Goal: Task Accomplishment & Management: Complete application form

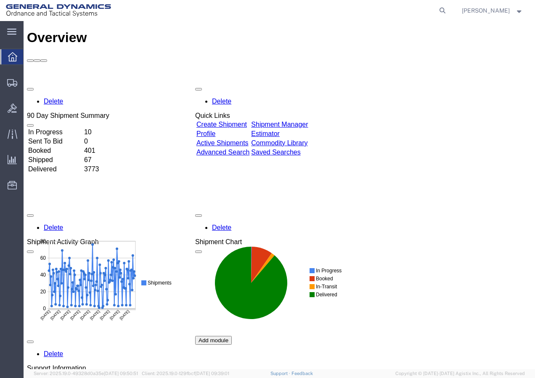
click at [230, 120] on td "Create Shipment" at bounding box center [223, 124] width 54 height 8
click at [236, 121] on link "Create Shipment" at bounding box center [221, 124] width 50 height 7
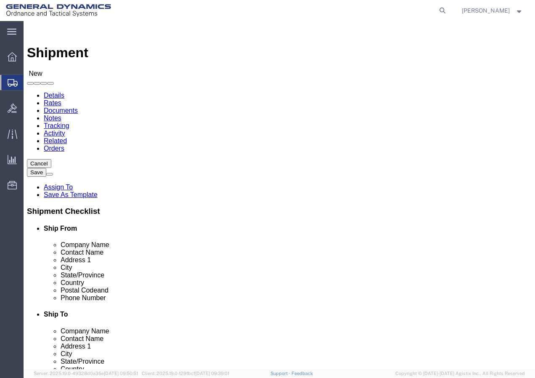
select select
select select "MYPROFILE"
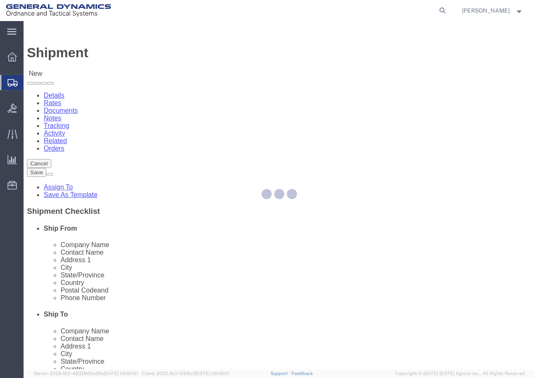
type input "General Dynamics - OTS"
type input "[PERSON_NAME]"
type input "[STREET_ADDRESS]"
type input "SACO"
type input "04072"
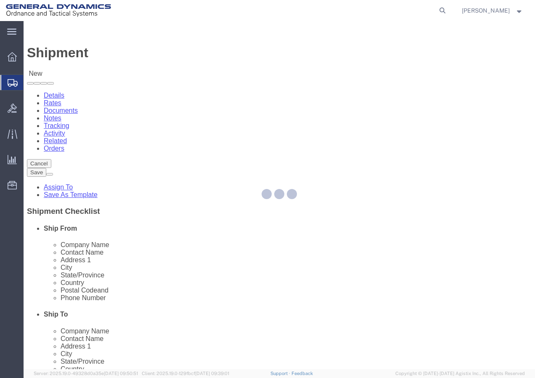
type input "[PHONE_NUMBER]"
type input "[PERSON_NAME][EMAIL_ADDRESS][PERSON_NAME][DOMAIN_NAME]"
checkbox input "true"
select select "ME"
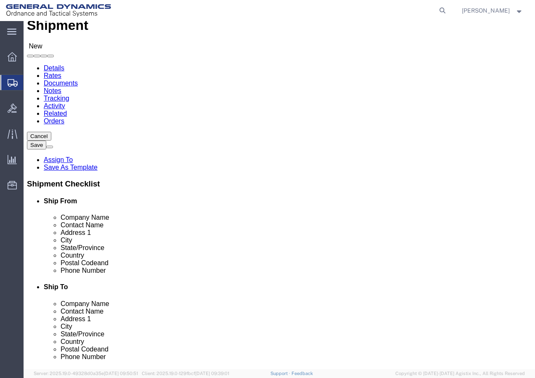
scroll to position [42, 0]
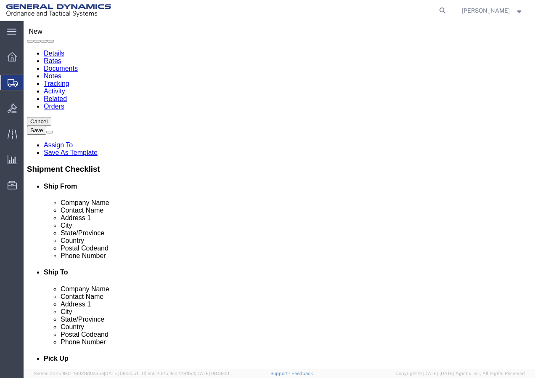
type input "k"
click input "text"
click div "Location My Profile Location GD-OTS [GEOGRAPHIC_DATA] (Commerce) GD-OTS [GEOGRA…"
click input "text"
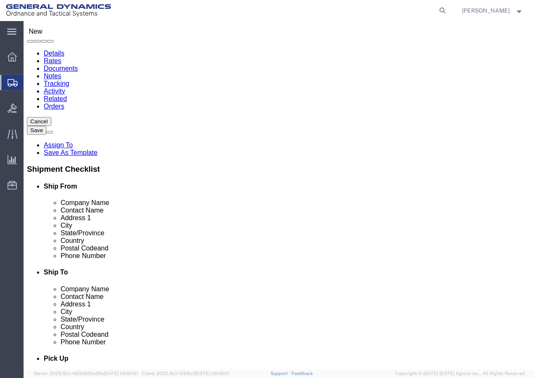
click input "KAMAN COMPOSITES - [US_STATE] INC."
type input "KAMAN COMPOSITES - [US_STATE], INC."
click input "text"
type input "Receiving"
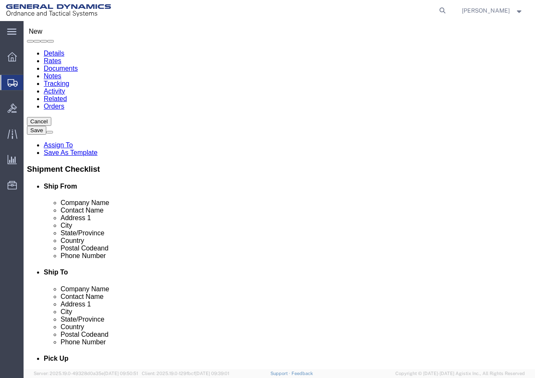
click input "text"
type input "[STREET_ADDRESS]"
select select
click input "text"
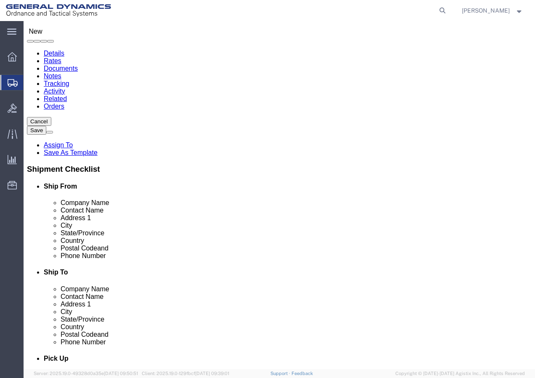
type input "BENNINGTON"
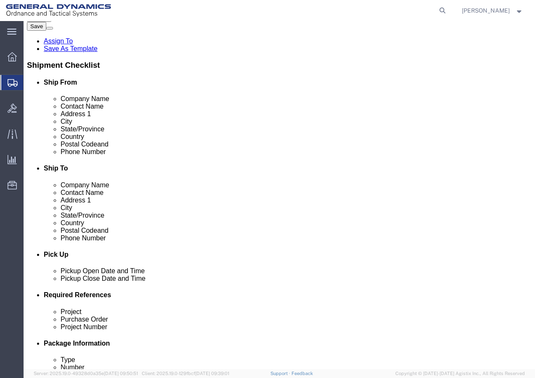
scroll to position [168, 0]
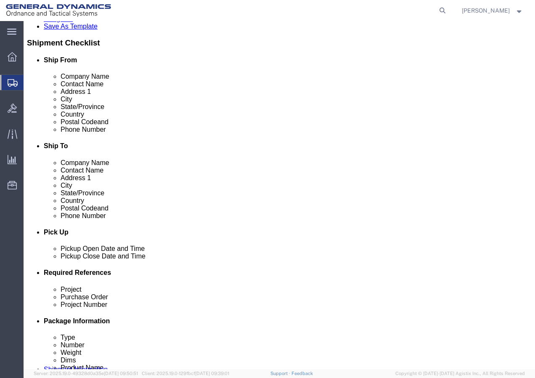
select select
select select "VT"
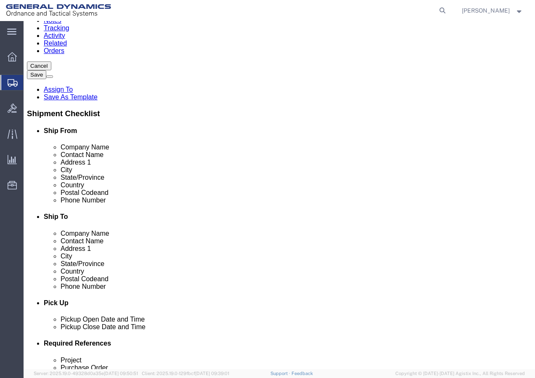
scroll to position [84, 0]
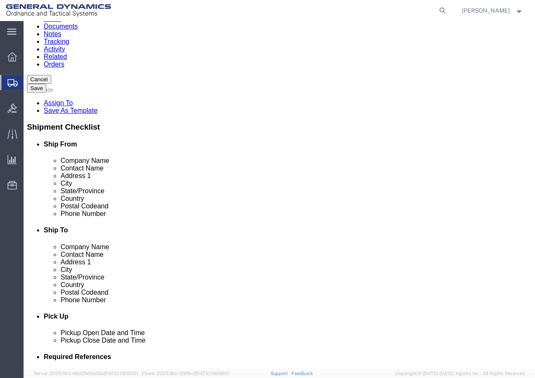
click input "Postal Code"
type input "05201"
select select
click input "text"
type input "8024429964"
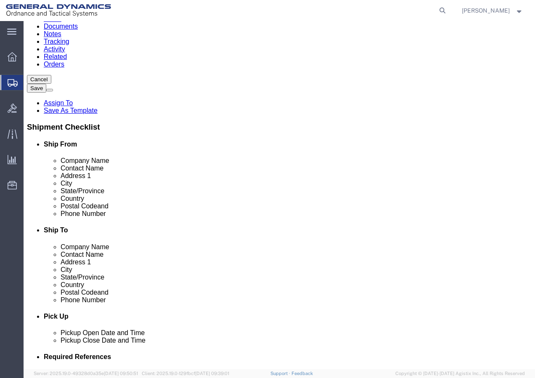
click input "text"
click label "Email"
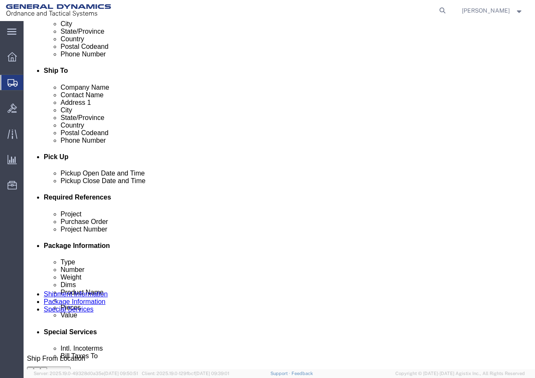
scroll to position [252, 0]
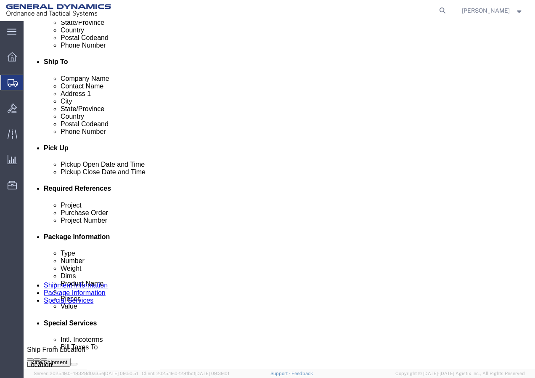
click div "[DATE] 2:00 PM"
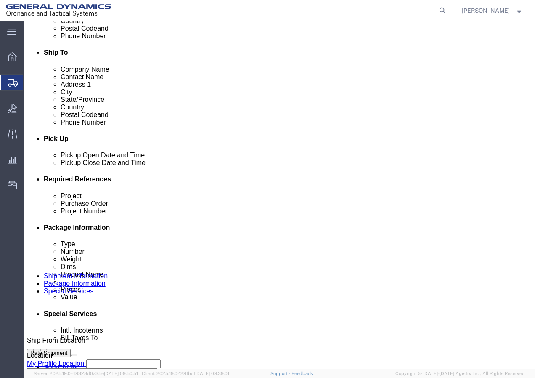
click input "2:00 PM"
type input "8:00 PM"
click button "Apply"
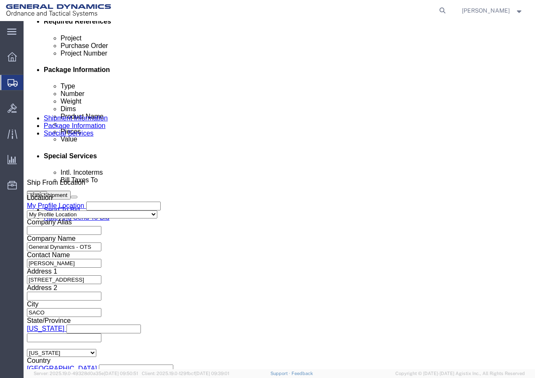
scroll to position [420, 0]
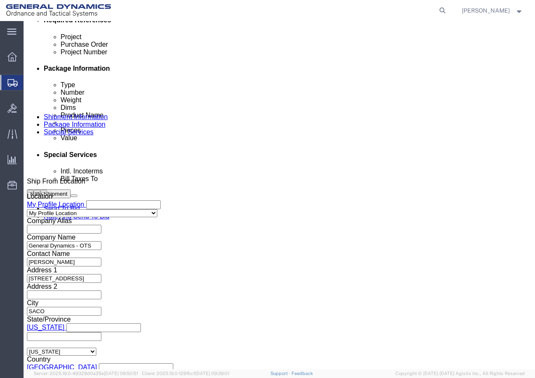
click input "text"
type input "7333356 21100295 3000 3002"
click input "text"
click input "7333356 21100295 3000 3002"
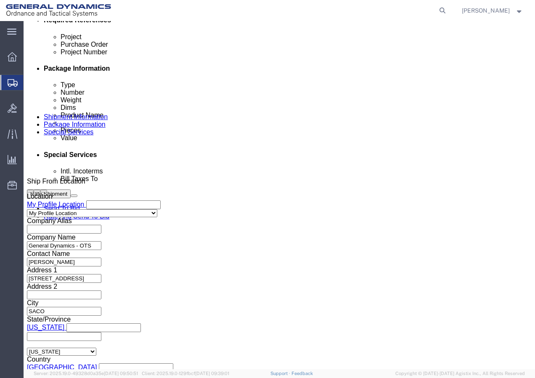
type input "7333356 21100295 3000 3002"
click input "7333356 21100295 3000 3002"
drag, startPoint x: 201, startPoint y: 174, endPoint x: 267, endPoint y: 176, distance: 66.0
click div "Project 7333356 21100295 3000 3002 Purchase Order 7333356 21100295 3000 3002 Pr…"
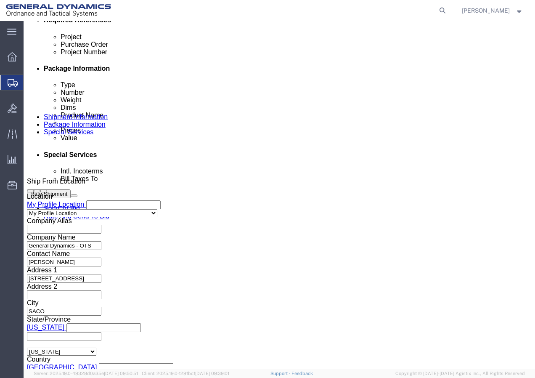
click input "text"
paste input "7333356 21100295 3000 3002"
type input "7333356 21100295 3000 3002"
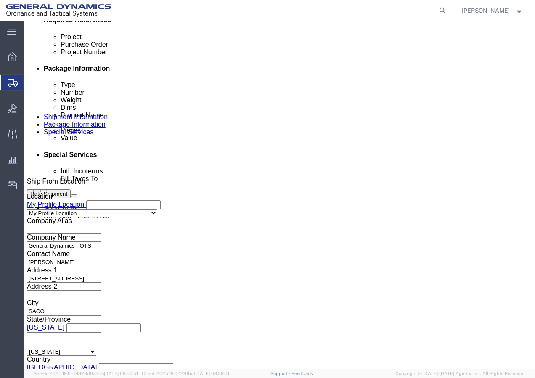
click input "7333356 21100295 3000 3002"
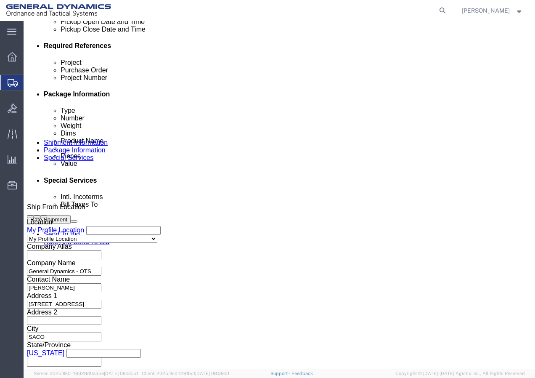
scroll to position [449, 0]
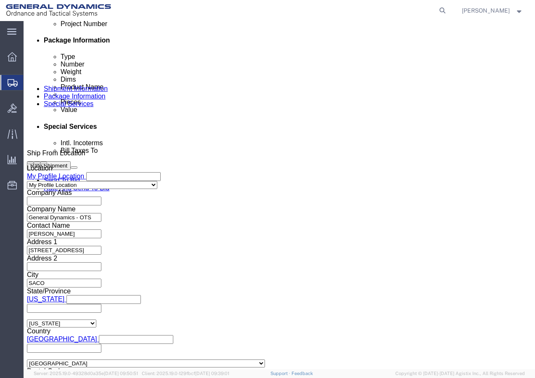
click button "Continue"
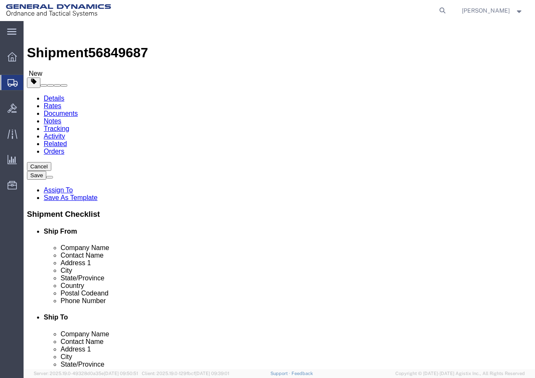
click select "Select Bale(s) Basket(s) Bolt(s) Bottle(s) Buckets Bulk Bundle(s) Can(s) Cardbo…"
select select "SKID"
click select "Select Bale(s) Basket(s) Bolt(s) Bottle(s) Buckets Bulk Bundle(s) Can(s) Cardbo…"
click input "1"
click input "text"
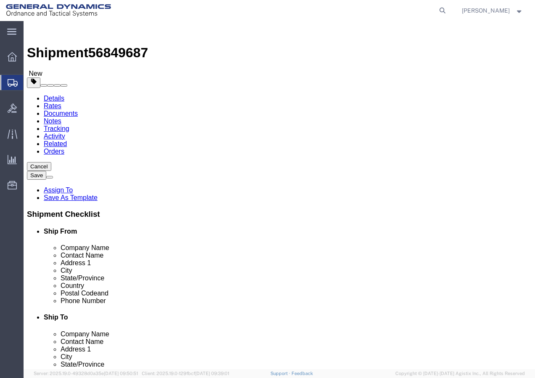
type input "52"
click input "text"
type input "40"
click input "text"
type input "20"
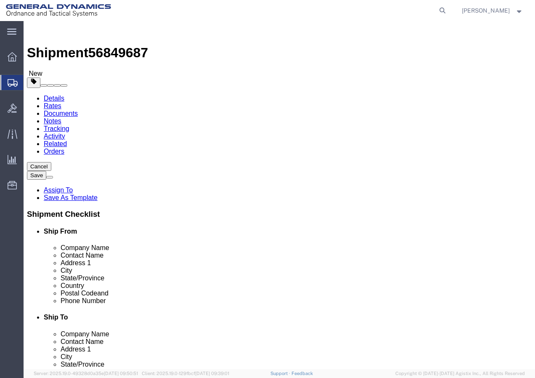
drag, startPoint x: 89, startPoint y: 227, endPoint x: 78, endPoint y: 225, distance: 10.6
click input "0.00"
type input "81"
click link "Add Content"
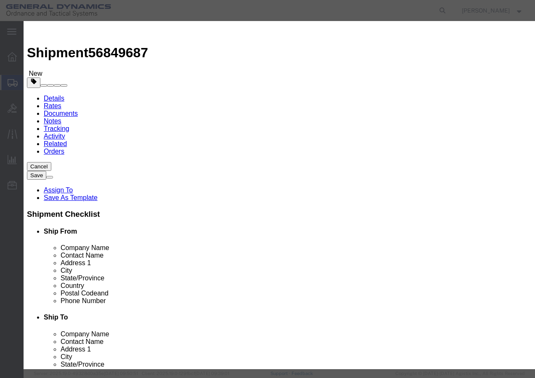
click input "text"
type input "AMMO CONTAINER"
type input "1"
click input "text"
type input "1"
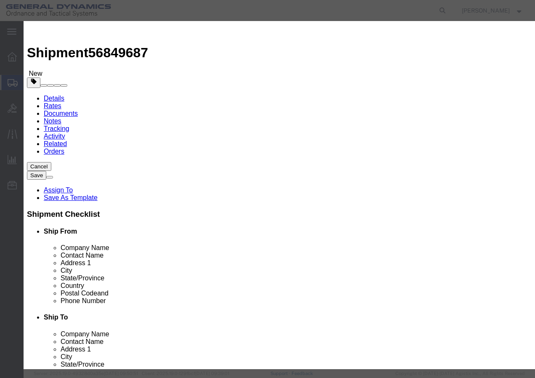
click textarea
click button "Save & Close"
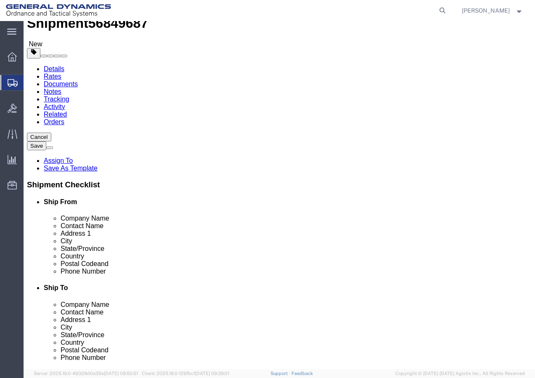
scroll to position [44, 0]
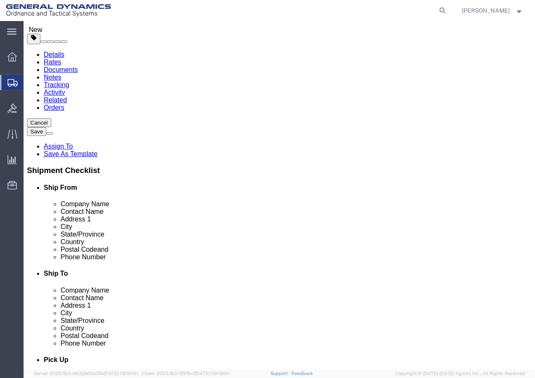
click button "Continue"
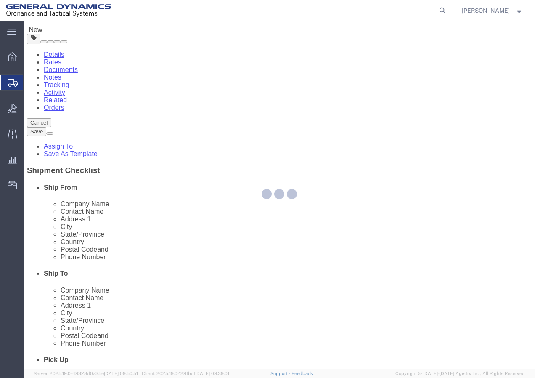
select select
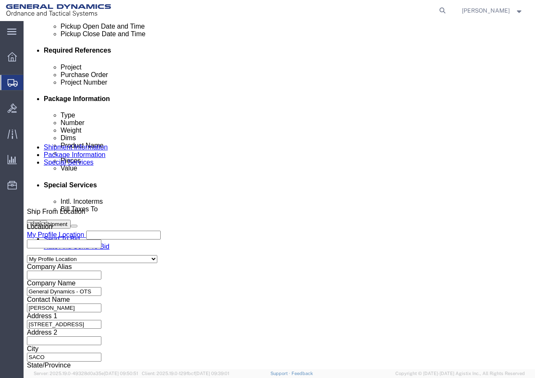
scroll to position [378, 0]
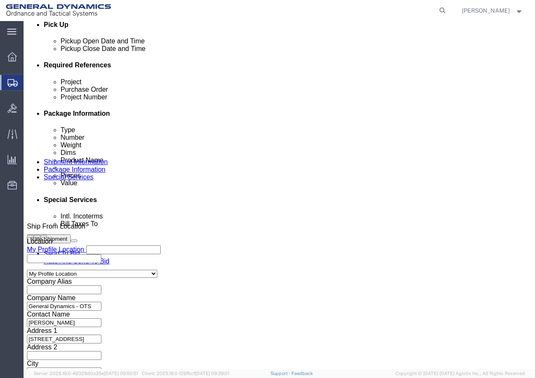
click span "Third Party"
click select "Select Buyer Cost Center Department Operations Number Order Number Sales Person"
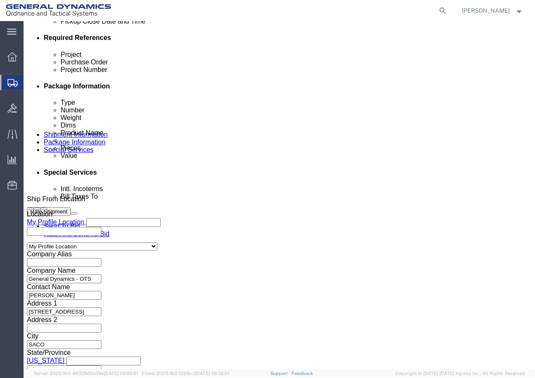
scroll to position [420, 0]
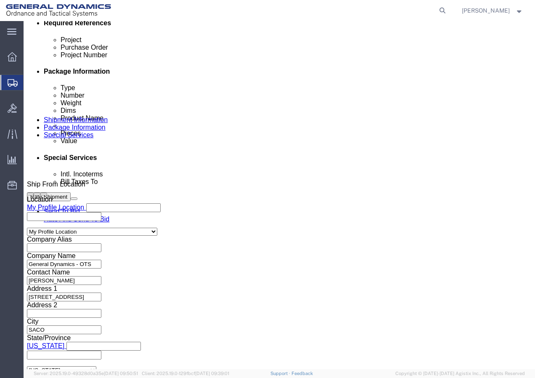
click h4 "Bill shipment to - Third Party"
click span
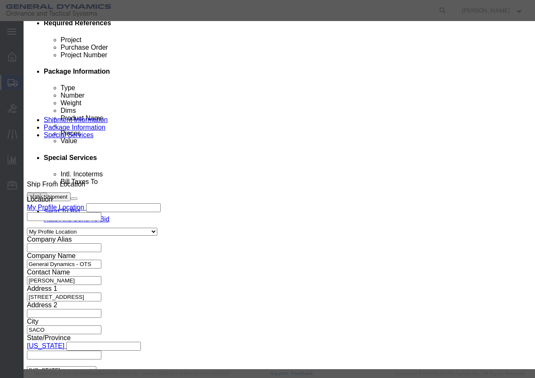
scroll to position [0, 0]
click icon "button"
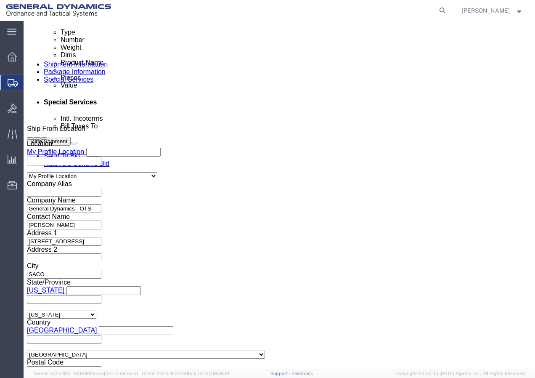
scroll to position [462, 0]
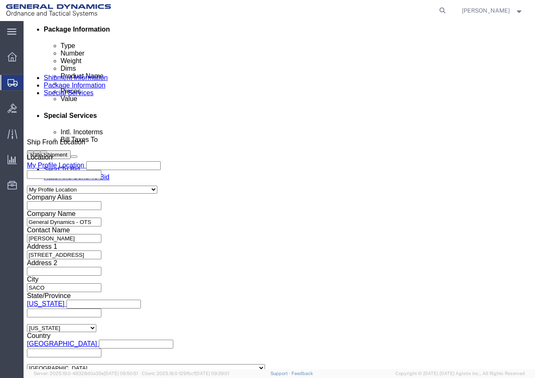
click input "General Dynamics OTS % Data2Logistics"
drag, startPoint x: 85, startPoint y: 188, endPoint x: 213, endPoint y: 198, distance: 128.2
click div "Company Name General Dynamics OTS % Data2Logistics Address 1 [STREET_ADDRESS] C…"
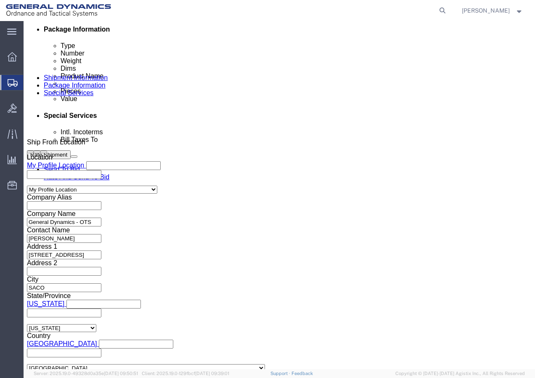
click input "[STREET_ADDRESS]"
drag, startPoint x: 161, startPoint y: 204, endPoint x: 73, endPoint y: 196, distance: 88.6
click div "Company Name Address 1 [STREET_ADDRESS] Country Select [GEOGRAPHIC_DATA] [GEOGR…"
click div "Company Name Address 1 Country Select [GEOGRAPHIC_DATA] [GEOGRAPHIC_DATA] [GEOG…"
click input "text"
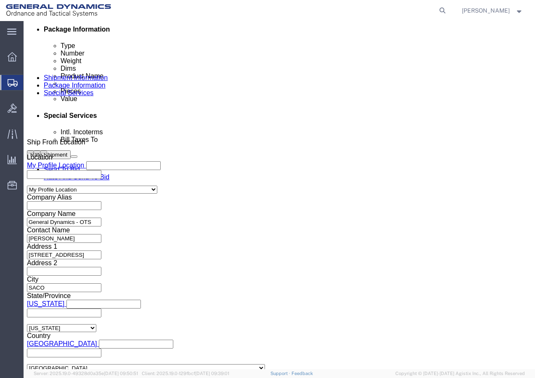
click span "Third Party"
click h4 "Bill shipment to - Third Party"
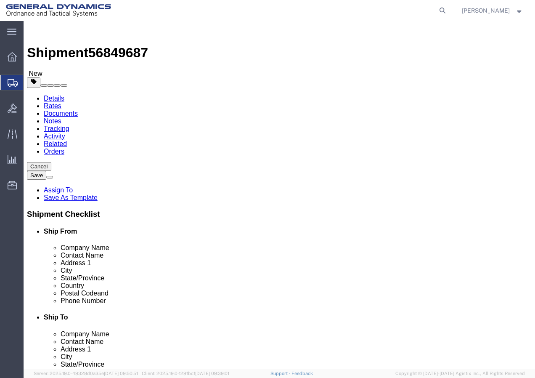
click div "Shipment Information Package Information Special Services"
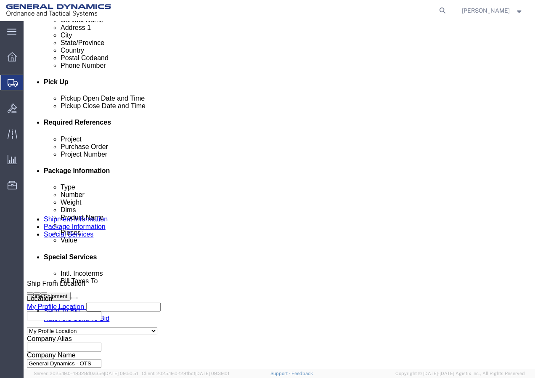
scroll to position [336, 0]
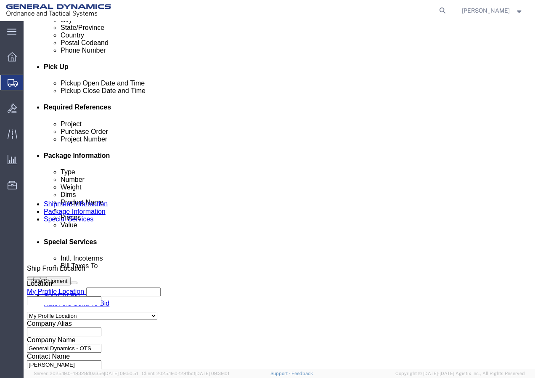
click select "Select Recipient Account Sender/Shipper Third Party Account"
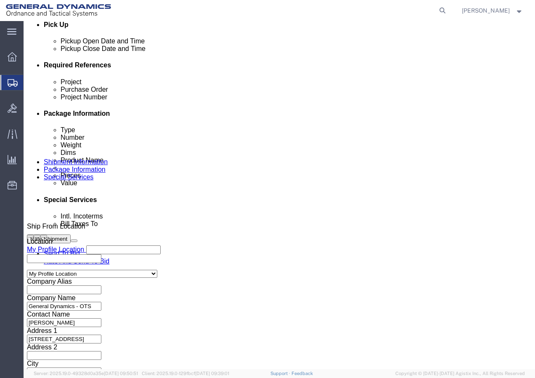
click select "Select Recipient Account Sender/Shipper Third Party Account"
select select "RCPN"
click select "Select Recipient Account Sender/Shipper Third Party Account"
type input "KAMAN COMPOSITES - [US_STATE], INC."
type input "[STREET_ADDRESS]"
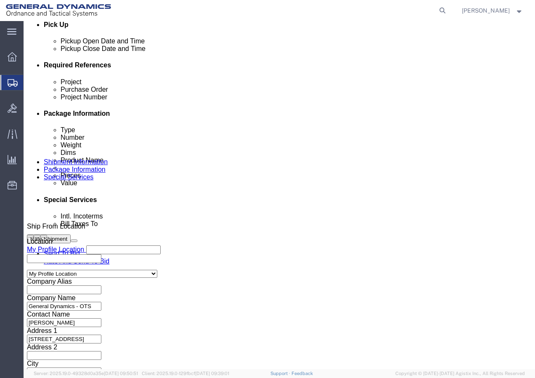
select select "US"
select select "VT"
type input "8024429964"
type input "Receiving"
type input "BENNINGTON"
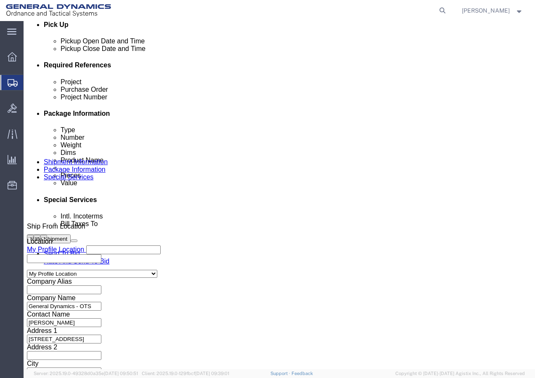
type input "05201"
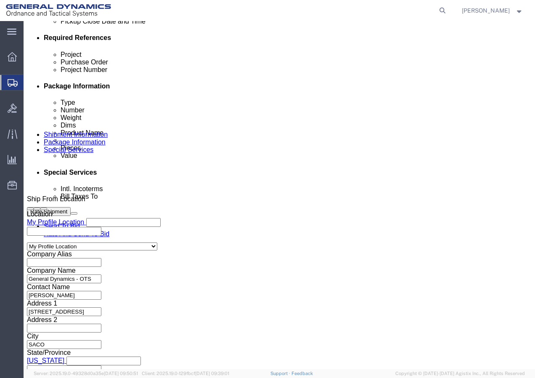
scroll to position [420, 0]
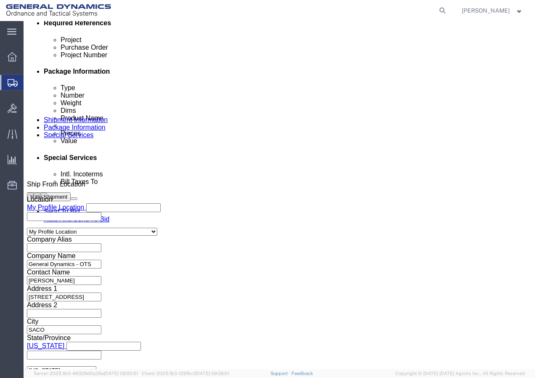
click input "text"
type input "341563860"
click input "text"
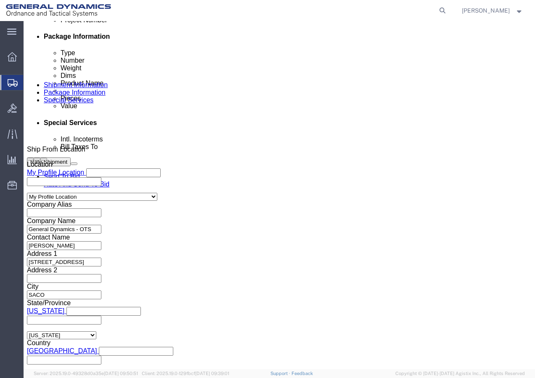
scroll to position [462, 0]
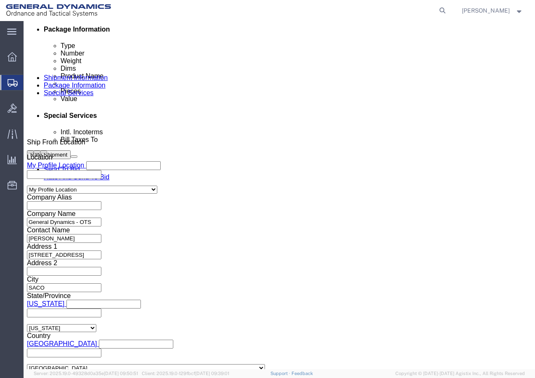
click select "Select [GEOGRAPHIC_DATA] [GEOGRAPHIC_DATA] [GEOGRAPHIC_DATA] [GEOGRAPHIC_DATA] …"
click div "Billing Location Select Select My Profile Location GD-OTS [GEOGRAPHIC_DATA] (Co…"
click input "KAMAN COMPOSITES - [US_STATE], INC."
click div
click label "Address 2"
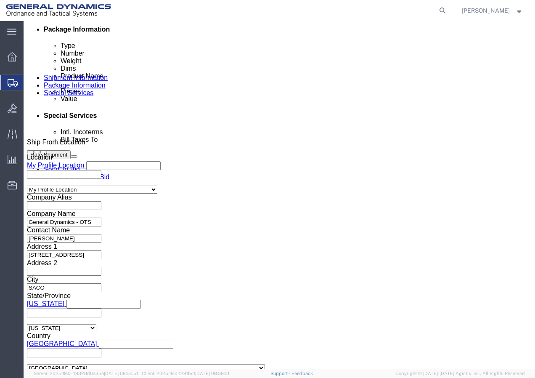
click div "Billing Location Select Select My Profile Location GD-OTS [GEOGRAPHIC_DATA] (Co…"
click select "Select Recipient Account Sender/Shipper Third Party Account"
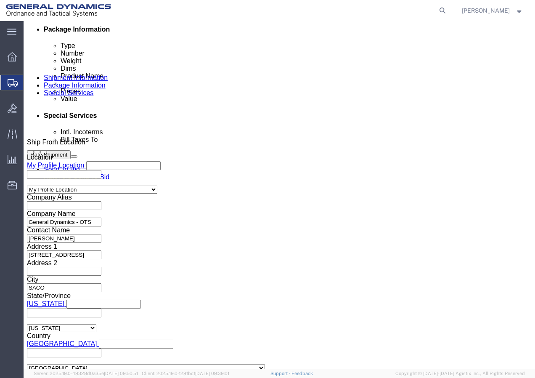
click select "Select Recipient Account Sender/Shipper Third Party Account"
select select "RCPN"
click select "Select Recipient Account Sender/Shipper Third Party Account"
type input "KAMAN COMPOSITES - [US_STATE], INC."
type input "[STREET_ADDRESS]"
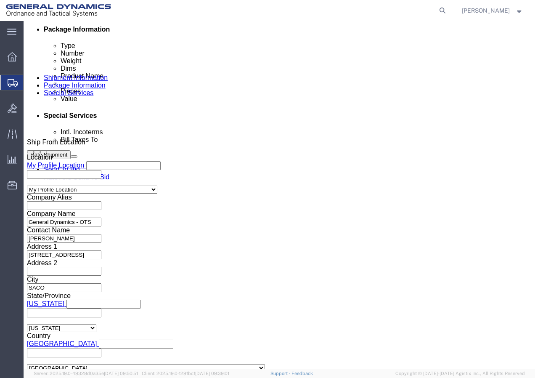
select select "US"
select select "VT"
type input "8024429964"
type input "Receiving"
type input "BENNINGTON"
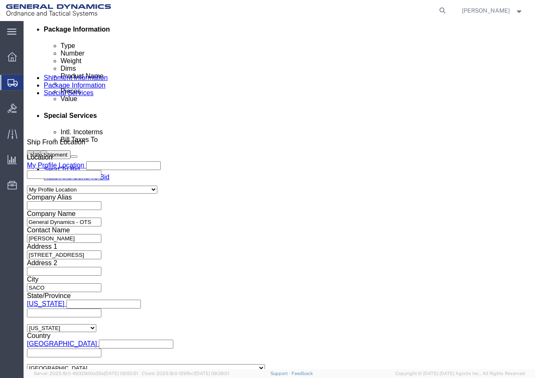
type input "05201"
click input "text"
type input "341563860"
click div "Billing Location Select Select My Profile Location GD-OTS [GEOGRAPHIC_DATA] (Co…"
click div "Rate Shipment Send To Bid Rate And Send To Bid"
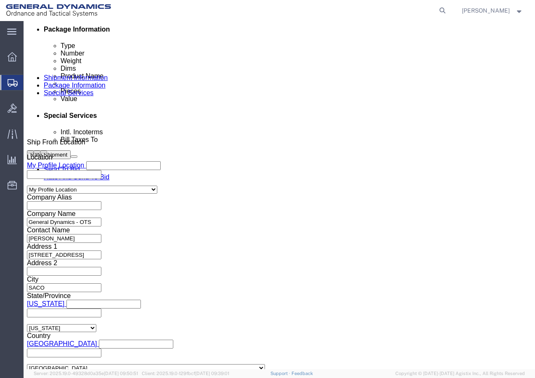
click button "Rate Shipment"
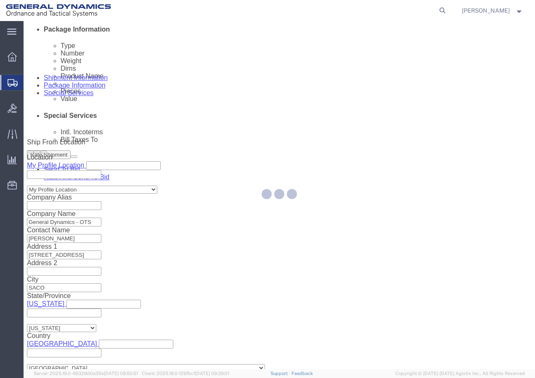
click at [477, 351] on div at bounding box center [279, 195] width 511 height 348
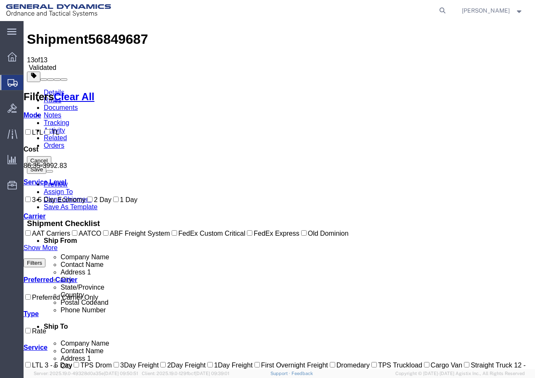
scroll to position [0, 0]
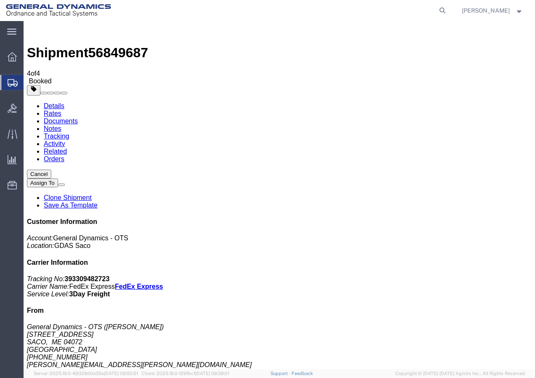
drag, startPoint x: 57, startPoint y: 177, endPoint x: 161, endPoint y: 246, distance: 124.3
click at [58, 102] on link "Details" at bounding box center [54, 105] width 21 height 7
click link "Schedule pickup request"
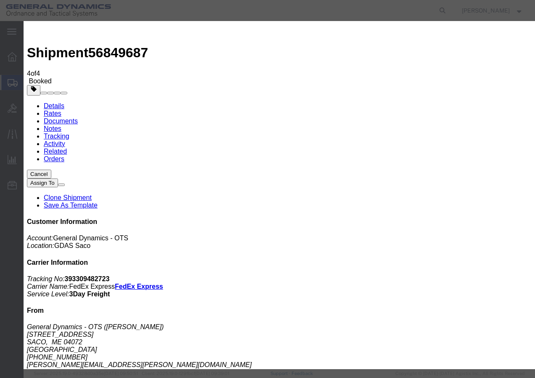
click button "Close"
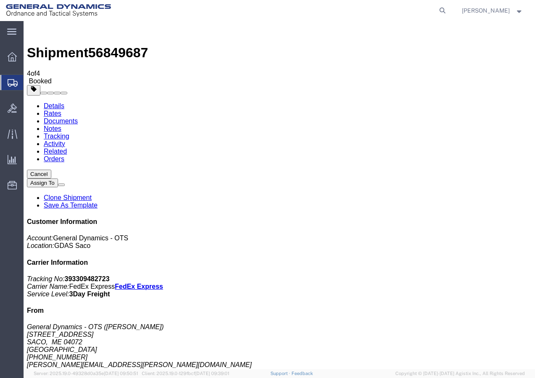
click icon
click button "button"
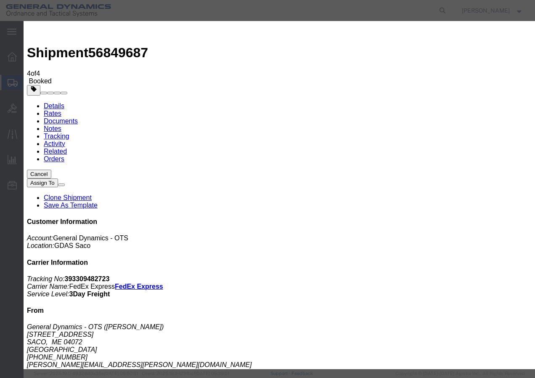
click div "[DATE] 1:00 PM"
type input "2:00 PM"
click button "Apply"
click button "Save"
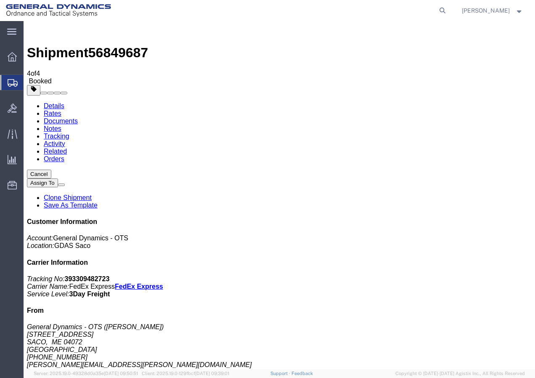
click button "Close"
click link "Schedule pickup request"
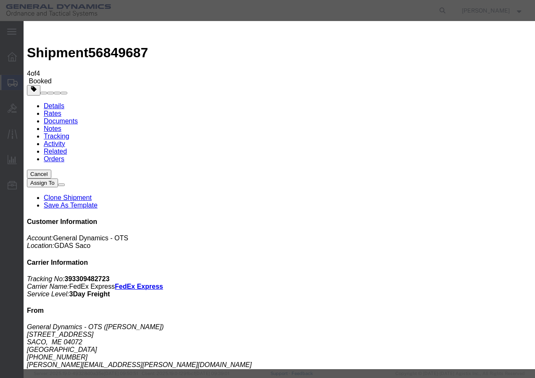
click button "Close"
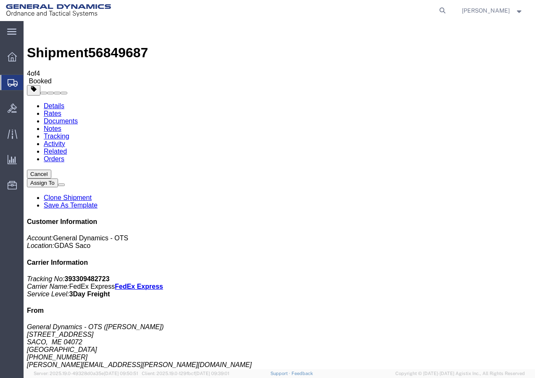
click link "Rates"
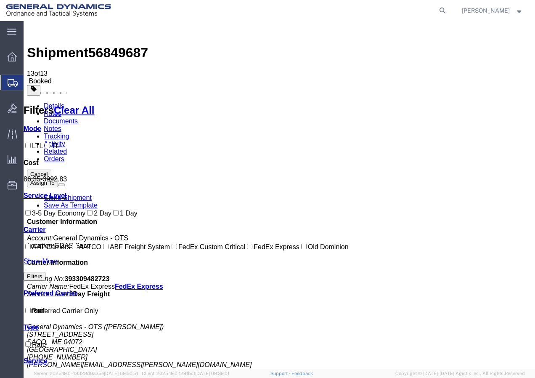
click at [51, 169] on button "Cancel" at bounding box center [39, 173] width 24 height 9
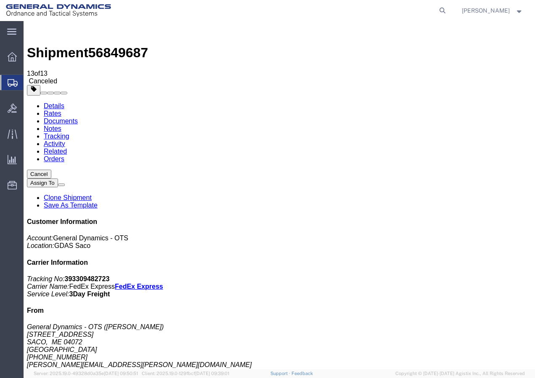
click link "Clone Shipment"
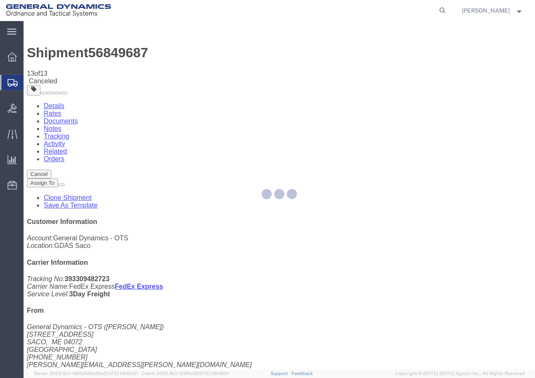
select select "15180"
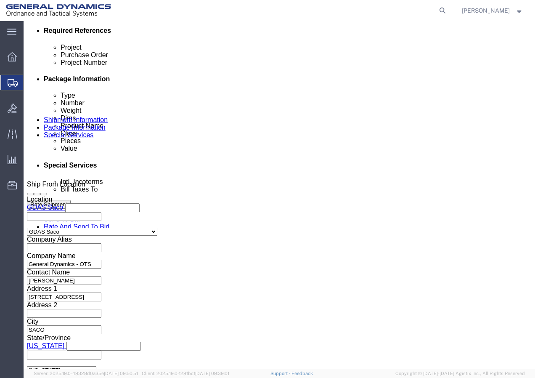
scroll to position [449, 0]
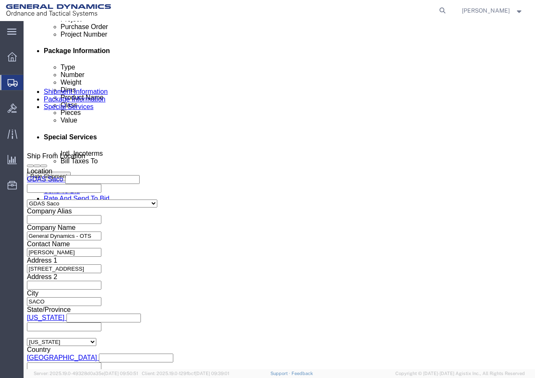
click button "Continue"
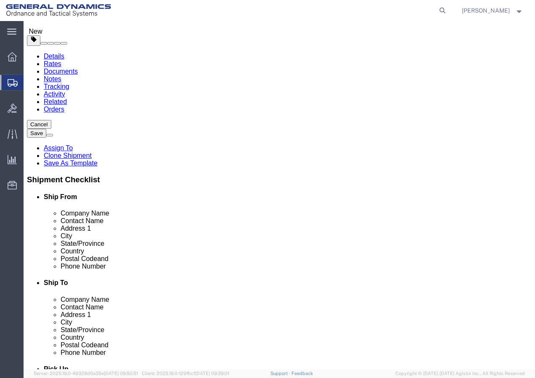
scroll to position [44, 0]
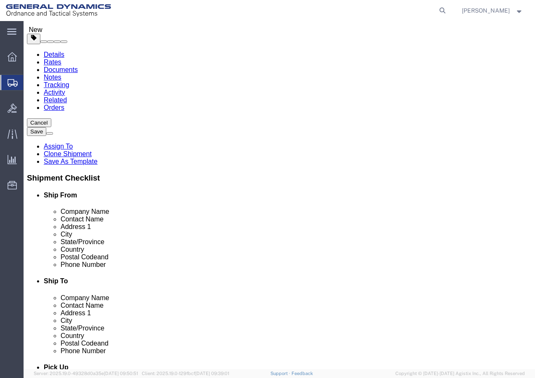
click button "Continue"
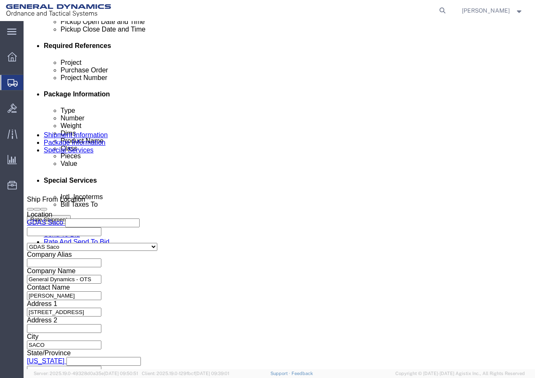
scroll to position [420, 0]
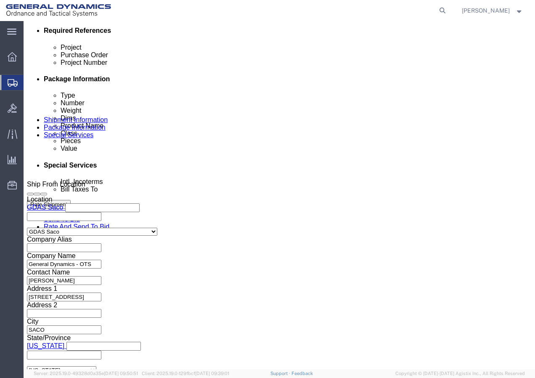
click select "Select Recipient Account Sender/Shipper Third Party Account"
select select "RCPN"
click select "Select Recipient Account Sender/Shipper Third Party Account"
type input "KAMAN COMPOSITES - [US_STATE], INC."
type input "[STREET_ADDRESS]"
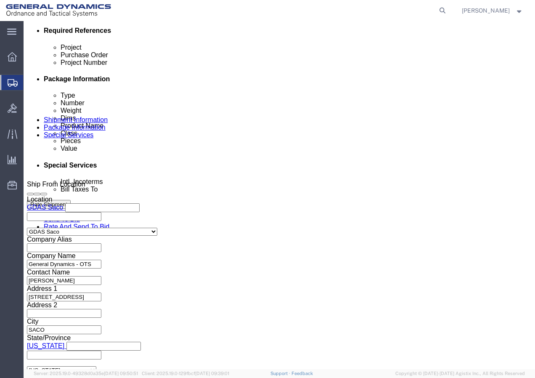
select select "US"
select select "VT"
type input "8024429964"
type input "Receiving"
type input "BENNINGTON"
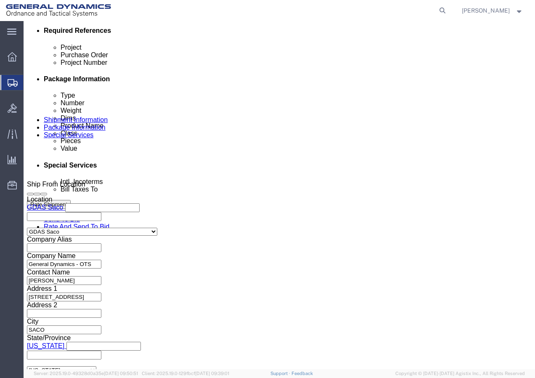
type input "05201"
click input "text"
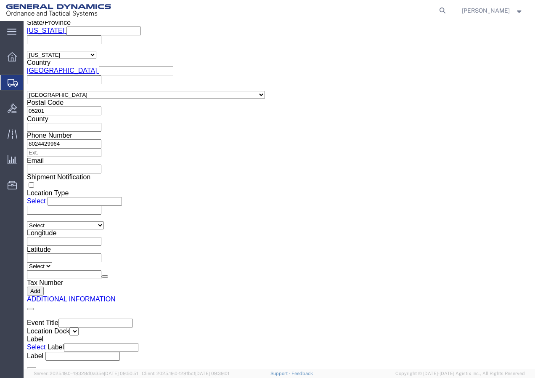
scroll to position [1219, 0]
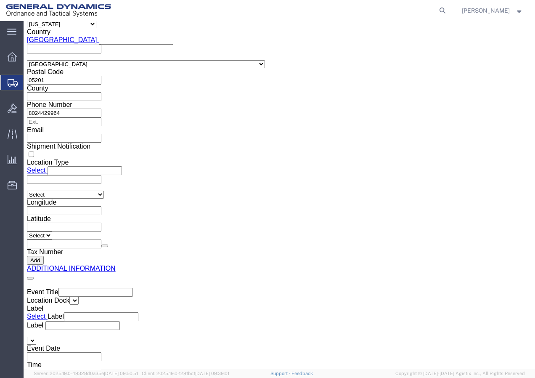
type input "341563860"
click button "Rate Shipment"
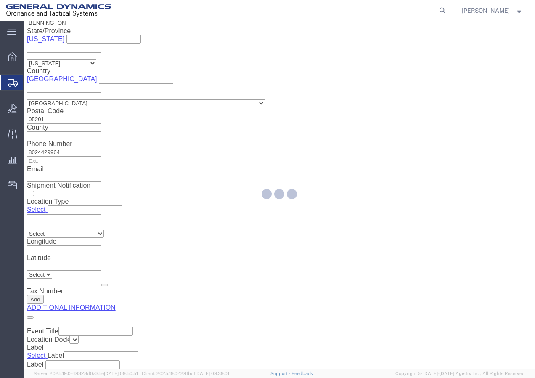
select select "SKID"
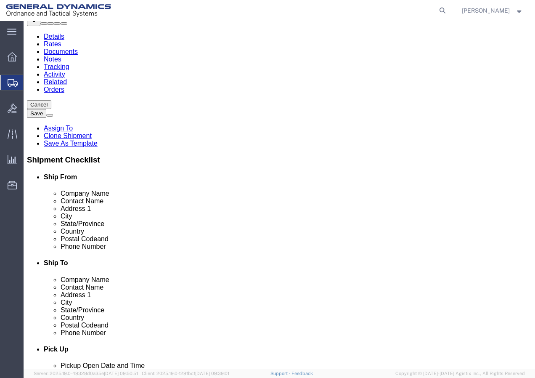
scroll to position [79, 0]
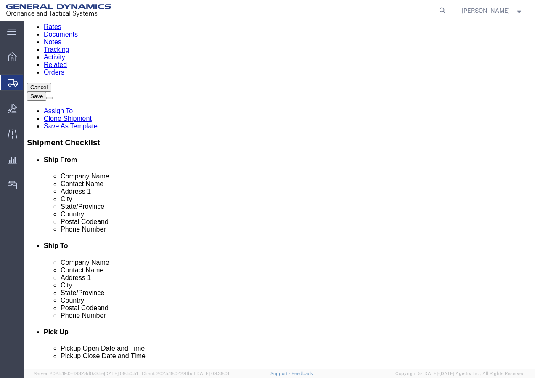
click dd "1.00 USD"
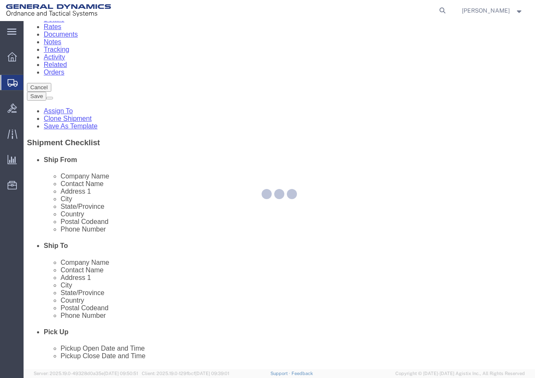
scroll to position [45, 0]
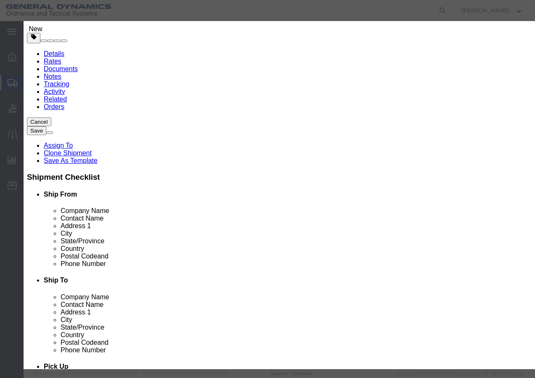
click select "Select 50 55 60 65 70 85 92.5 100 125 175 250 300 400"
select select "250"
click select "Select 50 55 60 65 70 85 92.5 100 125 175 250 300 400"
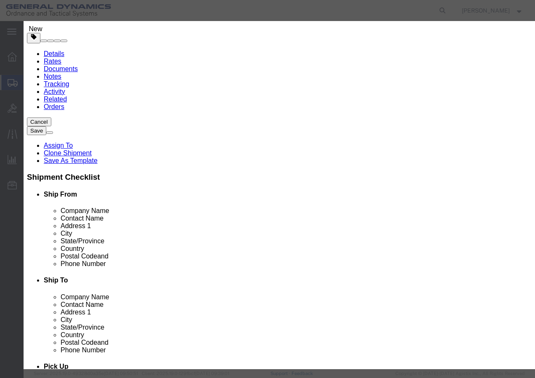
click button "Save & Close"
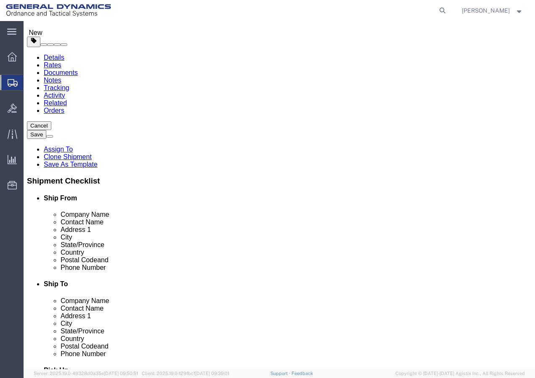
scroll to position [44, 0]
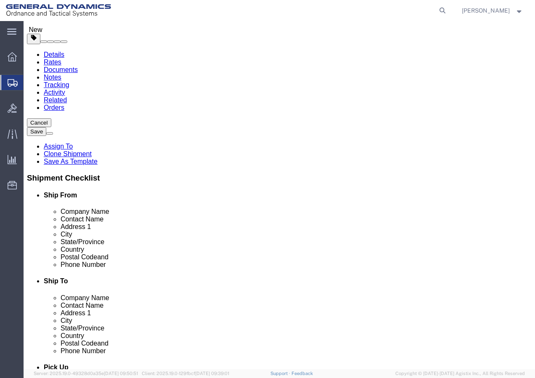
click button "Rate Shipment"
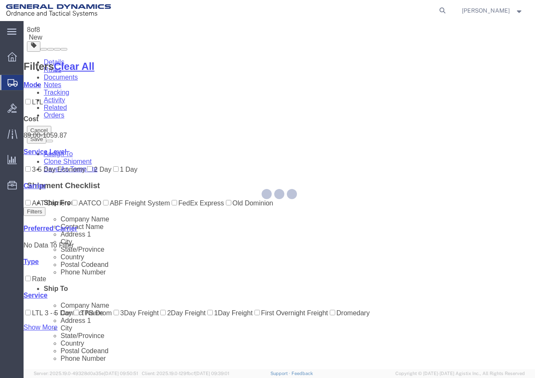
scroll to position [0, 0]
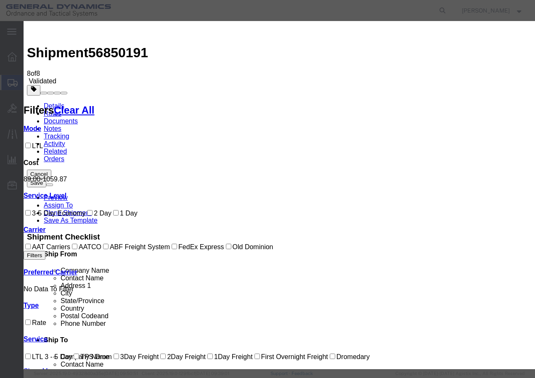
select select "79"
select select "39742"
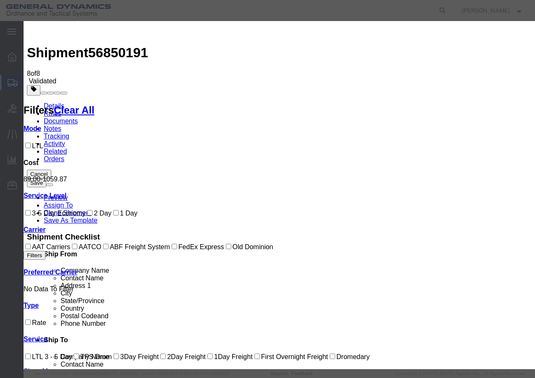
checkbox input "true"
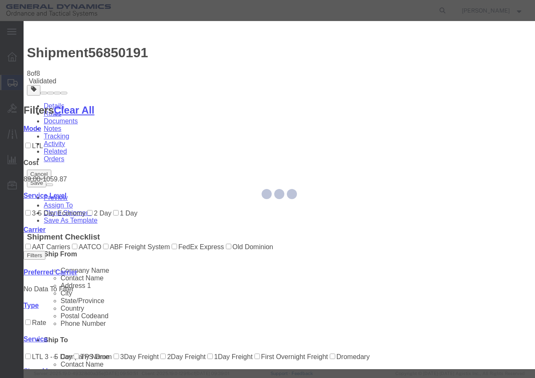
type input "[PERSON_NAME]"
type input "[PHONE_NUMBER]"
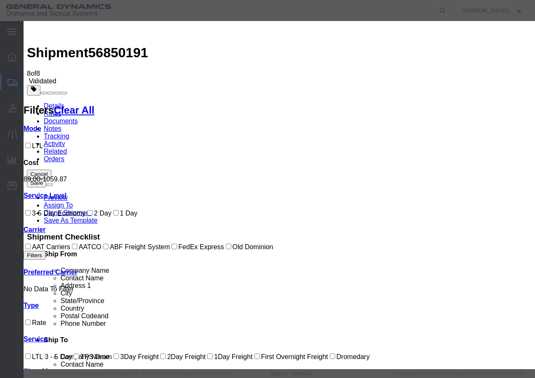
type input "574288515-3"
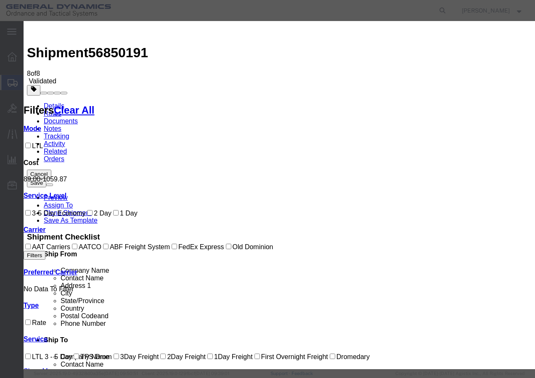
select select "1400"
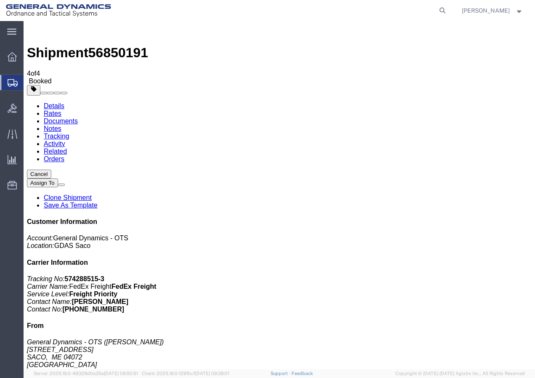
click at [55, 102] on link "Details" at bounding box center [54, 105] width 21 height 7
click link "Schedule pickup request"
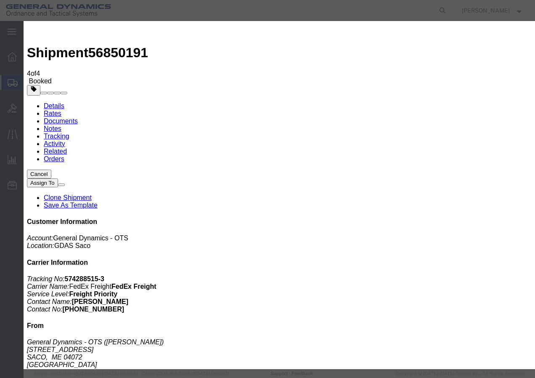
click button "Close"
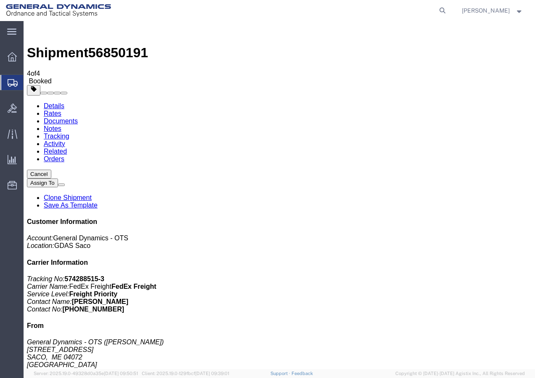
click link "Documents"
